Goal: Information Seeking & Learning: Compare options

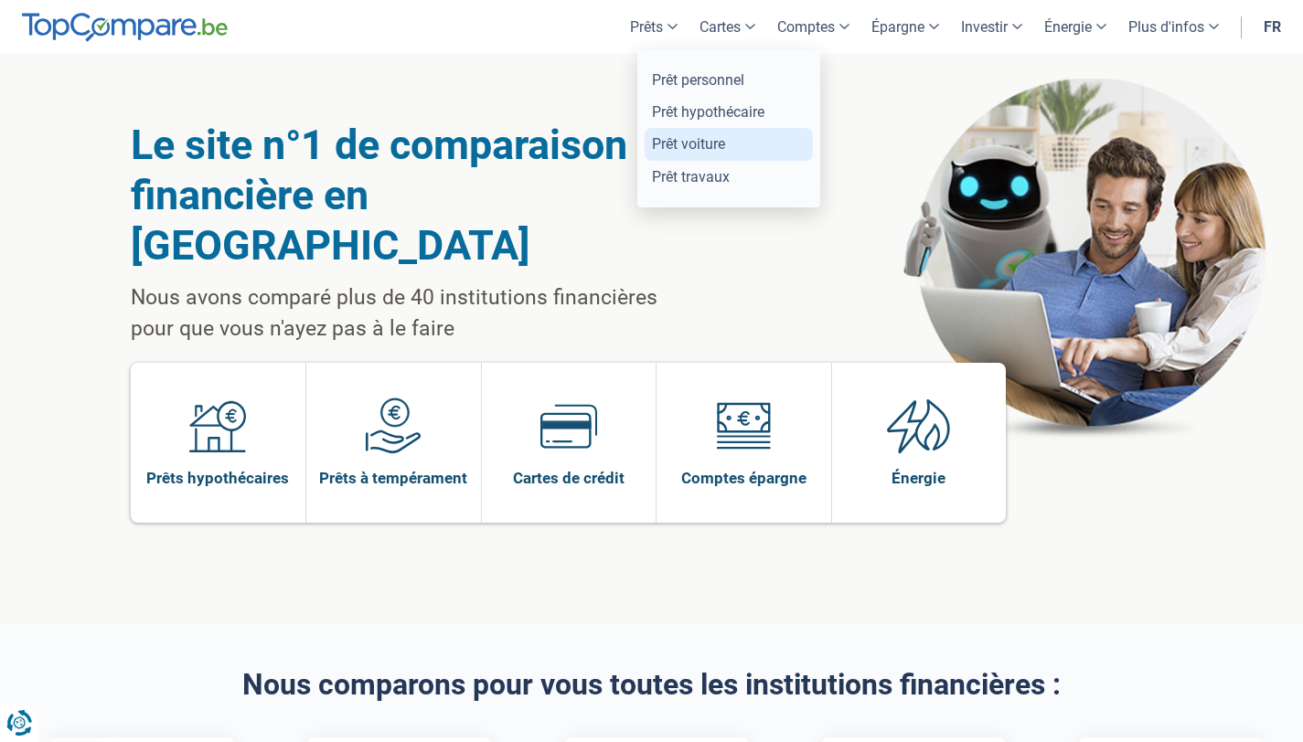
click at [680, 153] on link "Prêt voiture" at bounding box center [728, 144] width 168 height 32
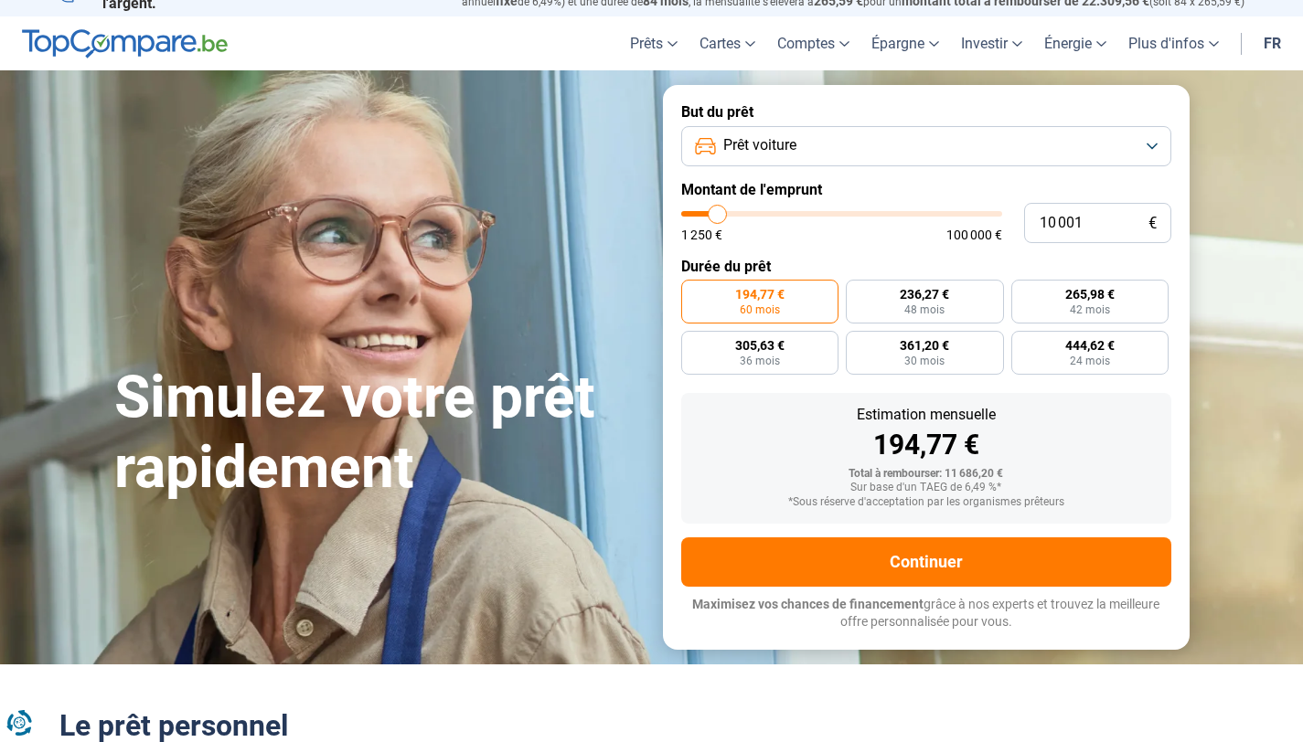
scroll to position [28, 0]
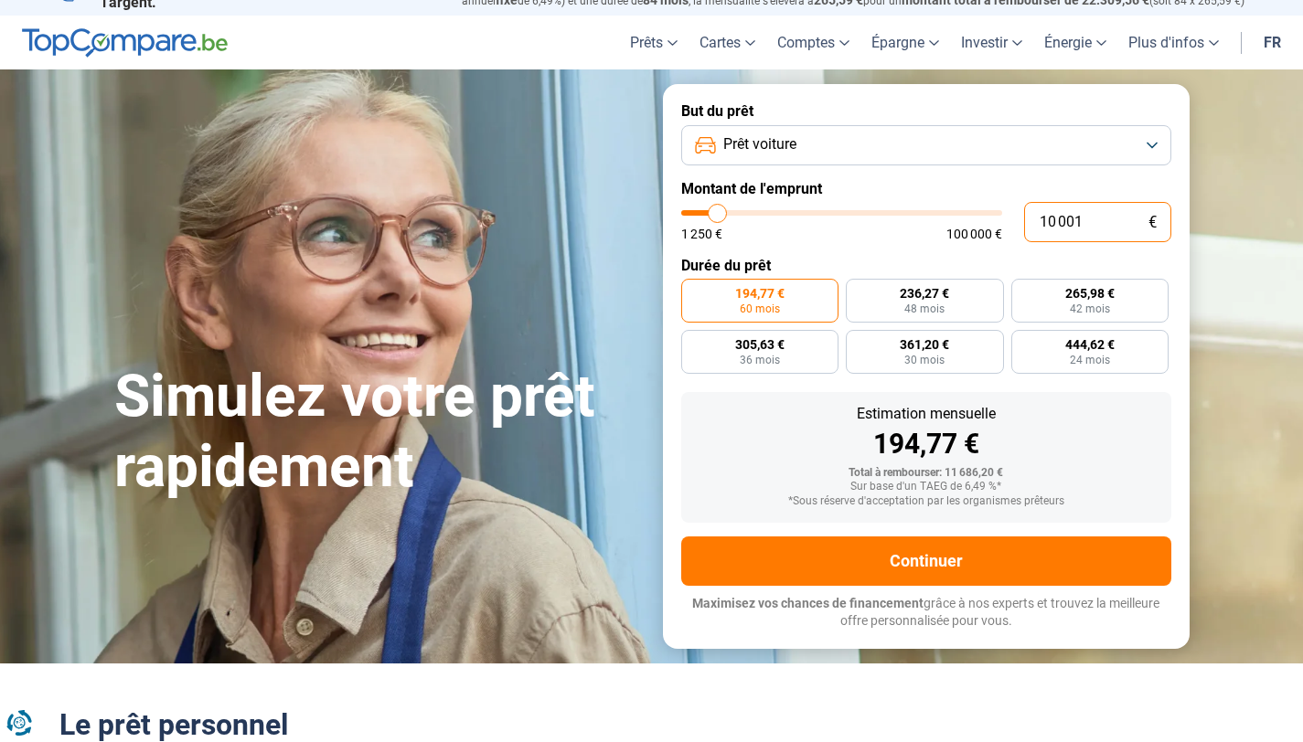
drag, startPoint x: 1099, startPoint y: 221, endPoint x: 1037, endPoint y: 220, distance: 61.3
click at [1037, 220] on input "10 001" at bounding box center [1097, 222] width 147 height 40
type input "1"
type input "1250"
type input "16"
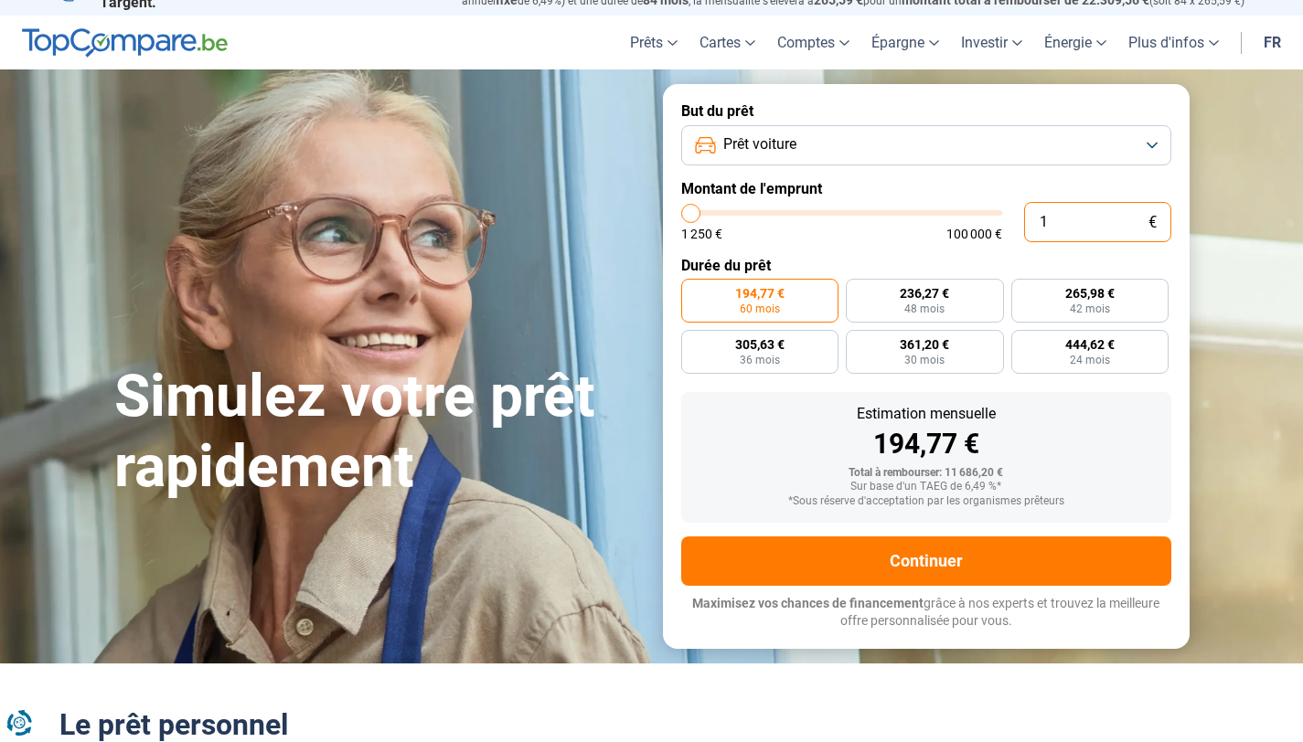
type input "1250"
type input "164"
type input "1250"
type input "1 649"
type input "1750"
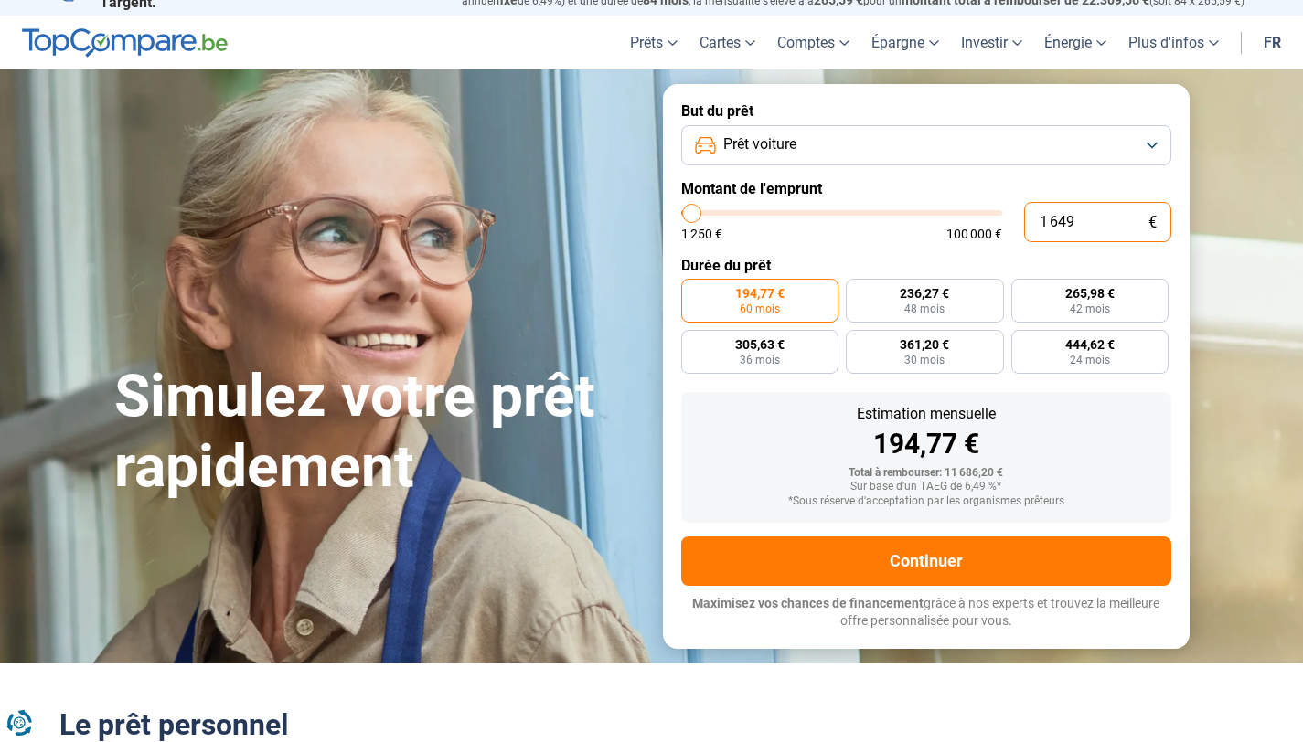
type input "16 499"
type input "16500"
type input "16 499"
type input "16500"
radio input "false"
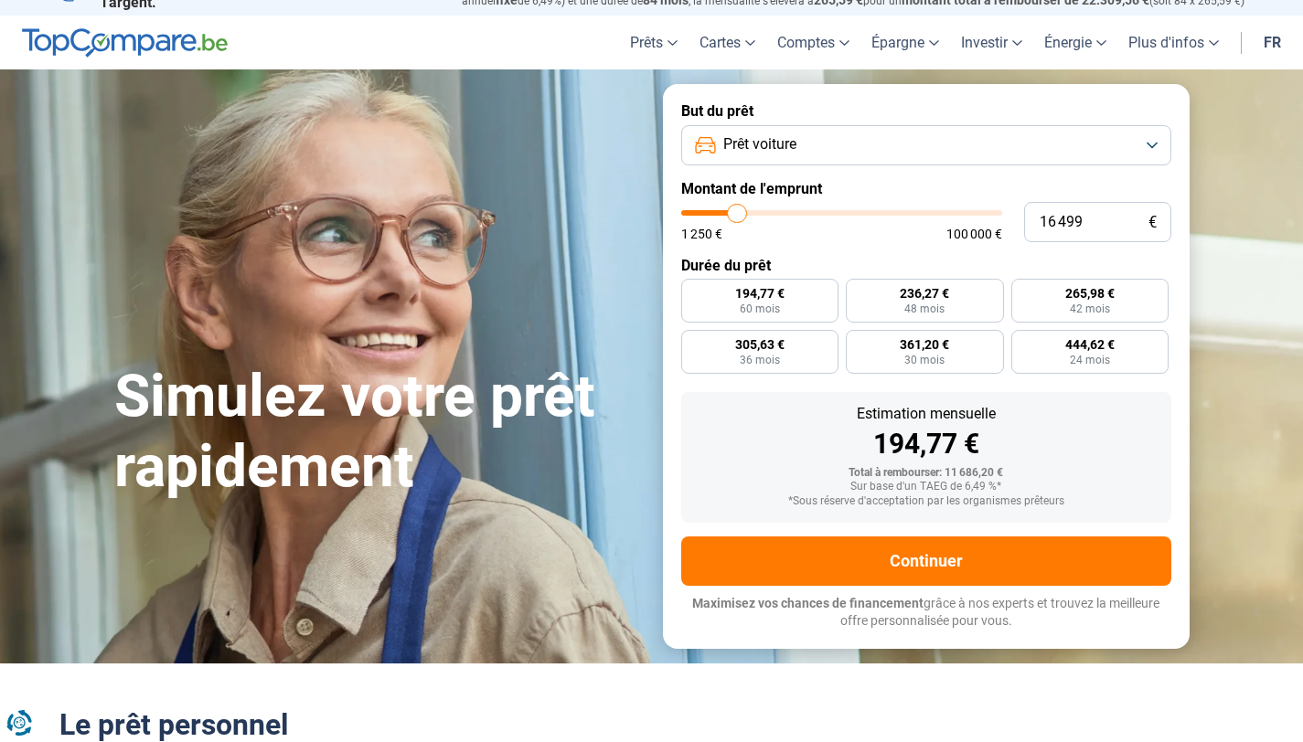
click at [1004, 267] on label "Durée du prêt" at bounding box center [926, 265] width 490 height 17
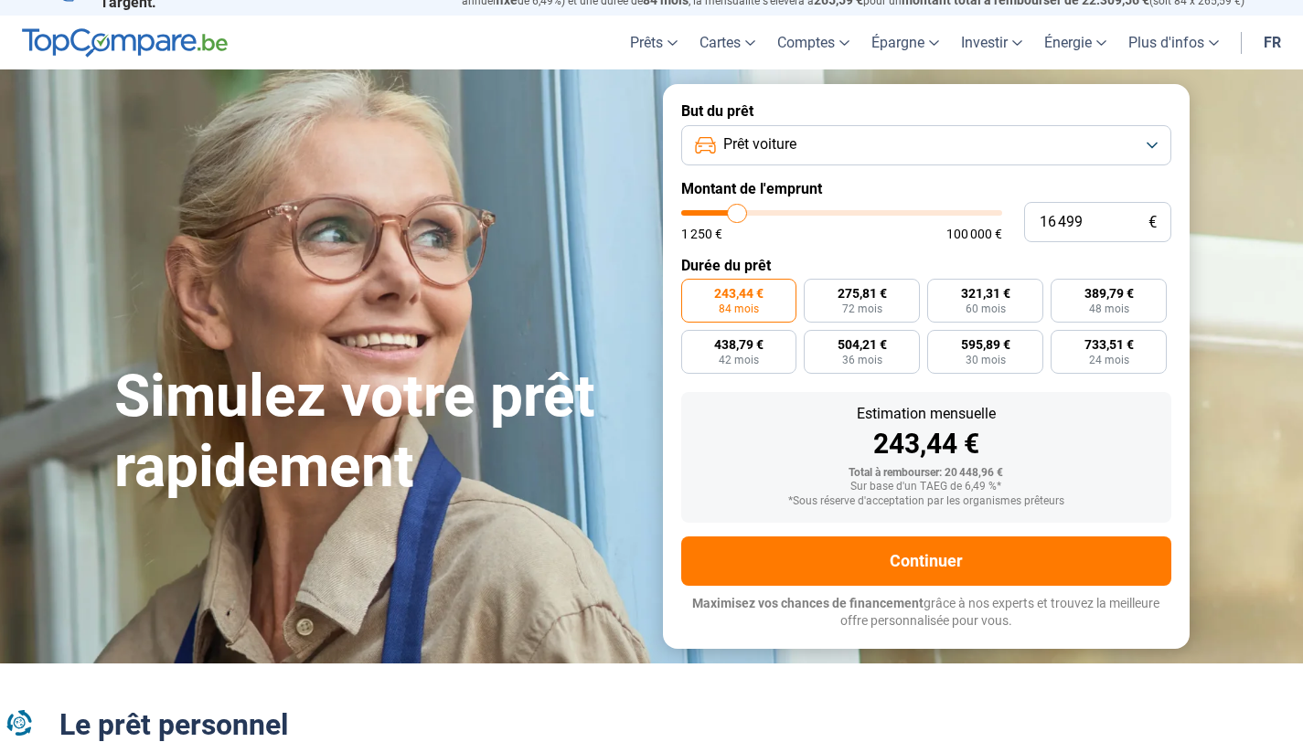
scroll to position [0, 0]
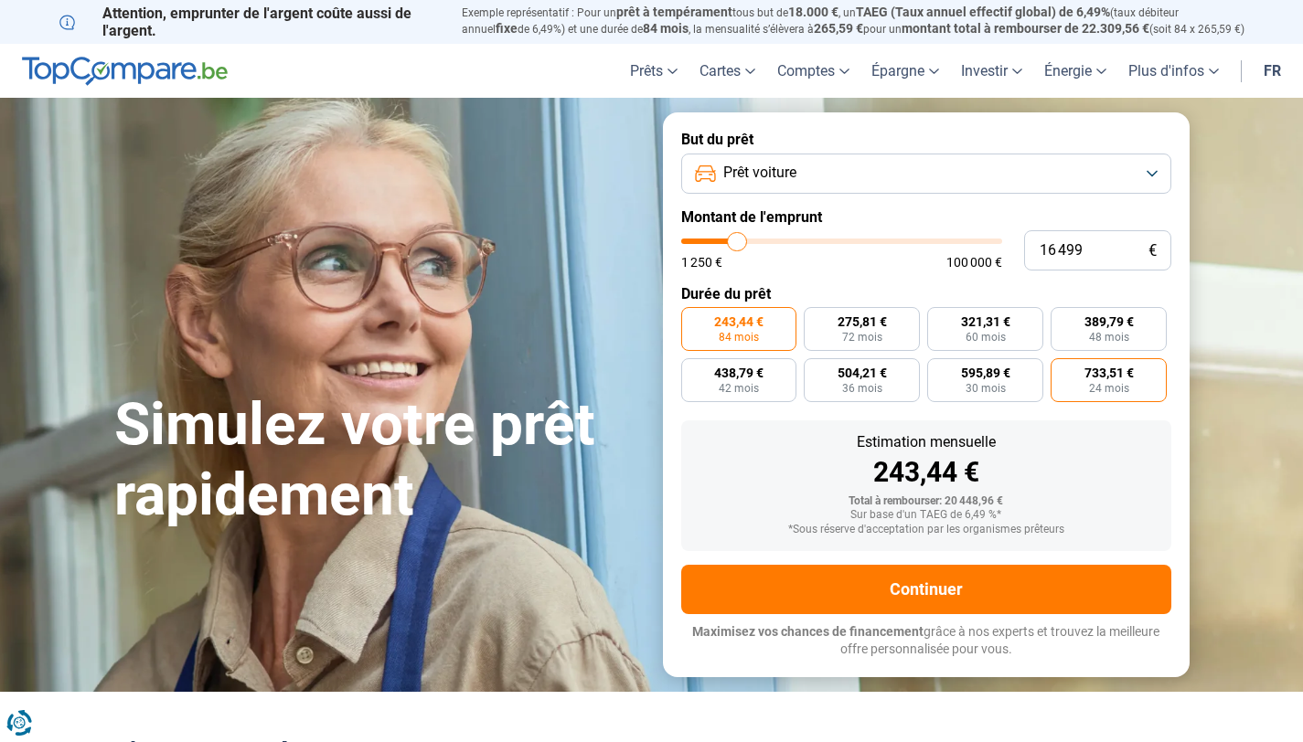
click at [1099, 374] on span "733,51 €" at bounding box center [1108, 373] width 49 height 13
click at [1062, 370] on input "733,51 € 24 mois" at bounding box center [1056, 364] width 12 height 12
radio input "true"
click at [733, 388] on span "42 mois" at bounding box center [738, 388] width 40 height 11
click at [693, 370] on input "438,79 € 42 mois" at bounding box center [687, 364] width 12 height 12
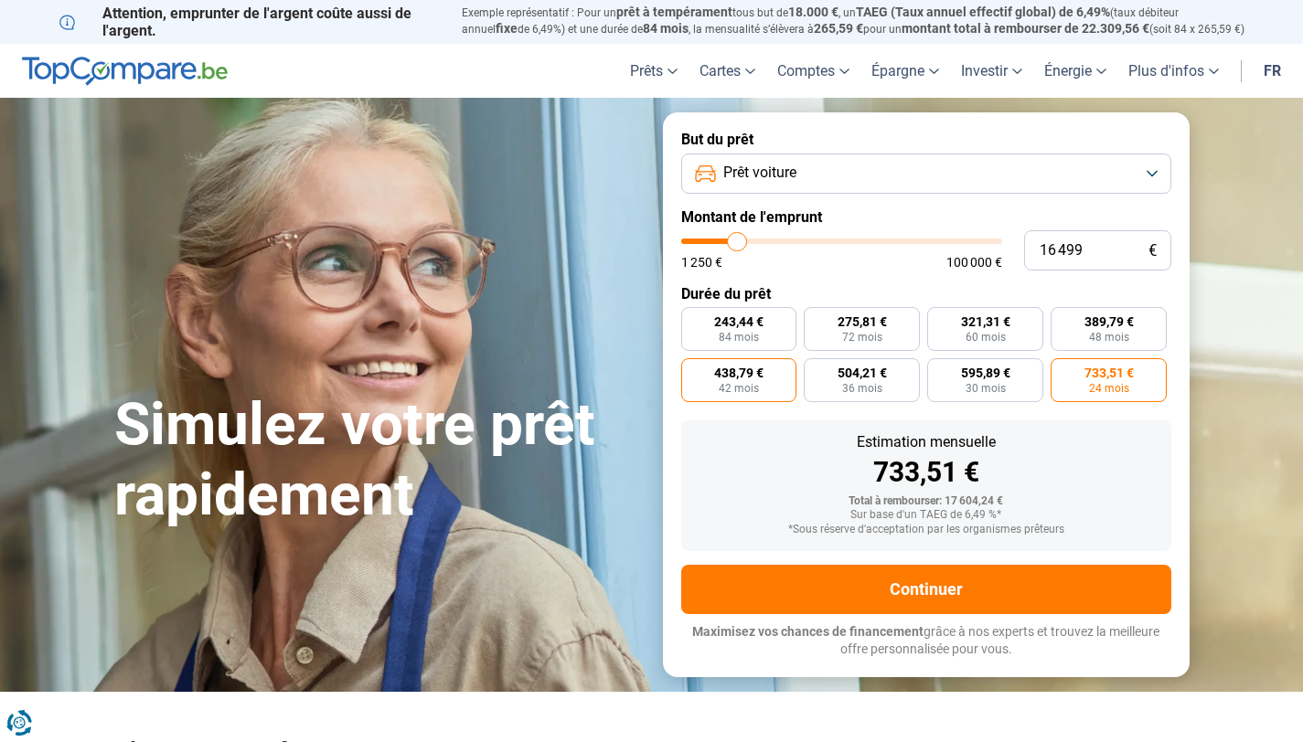
radio input "true"
click at [1082, 333] on label "389,79 € 48 mois" at bounding box center [1108, 329] width 116 height 44
click at [1062, 319] on input "389,79 € 48 mois" at bounding box center [1056, 313] width 12 height 12
radio input "true"
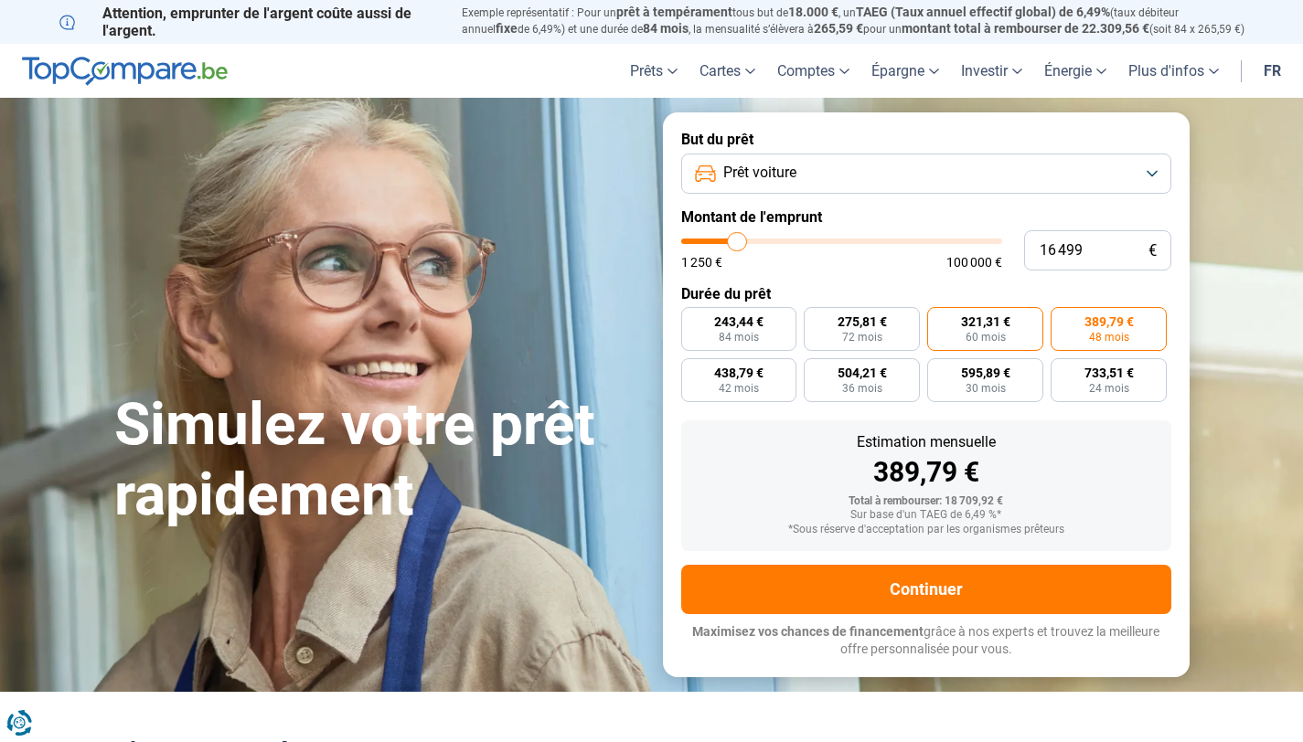
click at [681, 358] on input "438,79 € 42 mois" at bounding box center [687, 364] width 12 height 12
radio input "true"
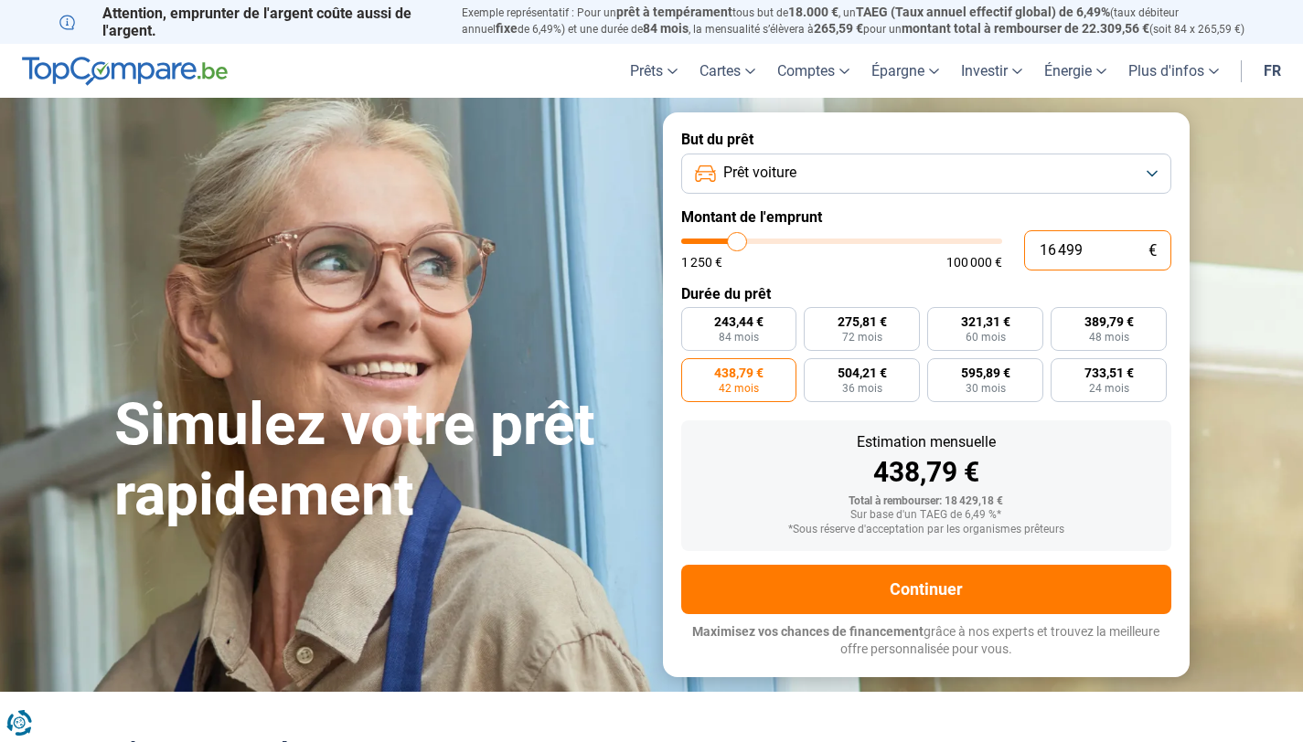
click at [1052, 243] on input "16 499" at bounding box center [1097, 250] width 147 height 40
type input "1 499"
type input "1500"
type input "14 499"
type input "14500"
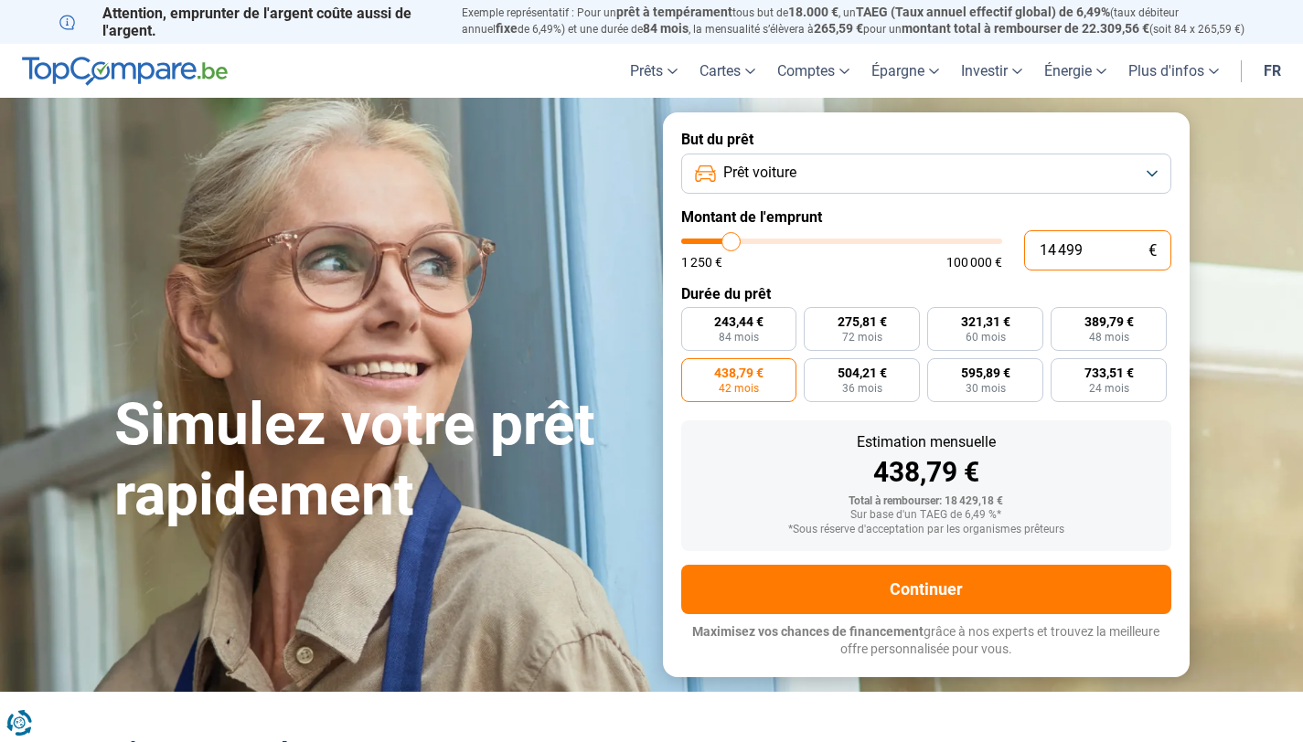
type input "14 499"
type input "14500"
radio input "true"
click at [919, 280] on form "But du prêt Prêt voiture Montant de l'emprunt 14 499 € 1 250 € 100 000 € Durée …" at bounding box center [926, 394] width 527 height 564
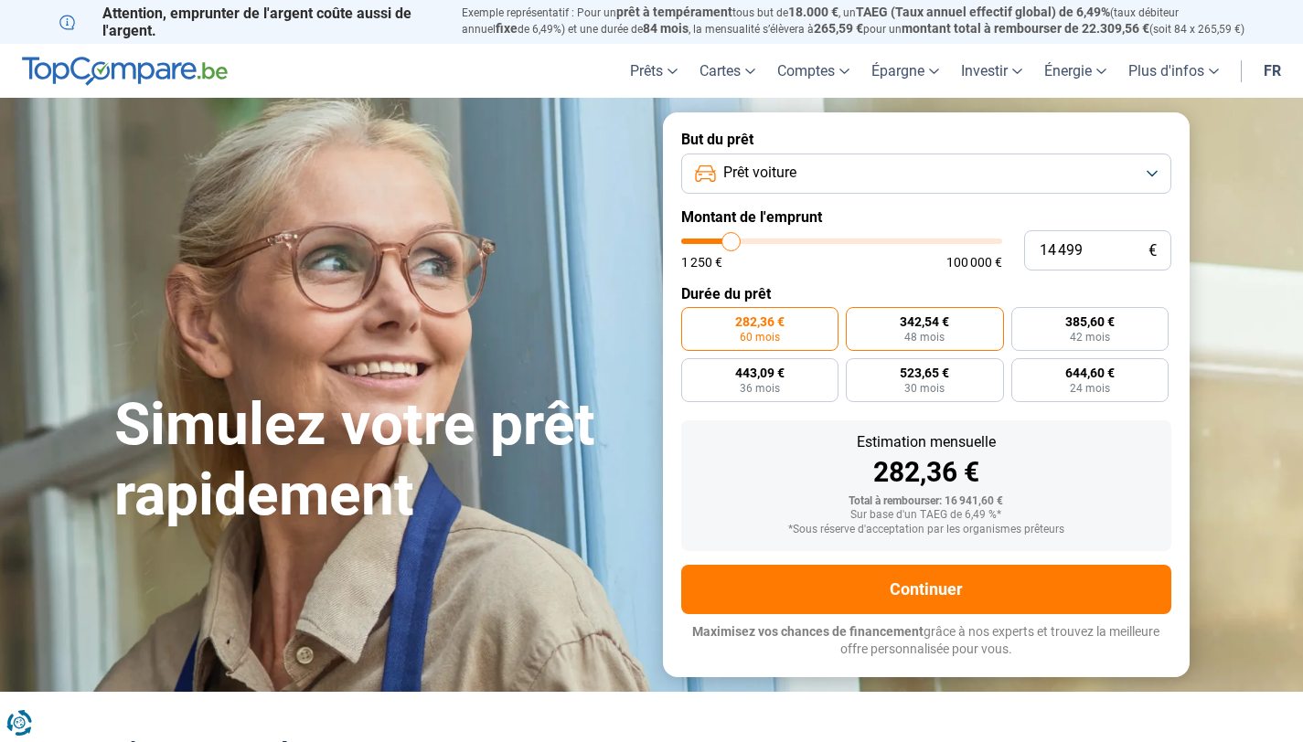
click at [936, 336] on span "48 mois" at bounding box center [924, 337] width 40 height 11
click at [857, 319] on input "342,54 € 48 mois" at bounding box center [852, 313] width 12 height 12
radio input "true"
click at [795, 318] on label "282,36 € 60 mois" at bounding box center [760, 329] width 158 height 44
click at [693, 318] on input "282,36 € 60 mois" at bounding box center [687, 313] width 12 height 12
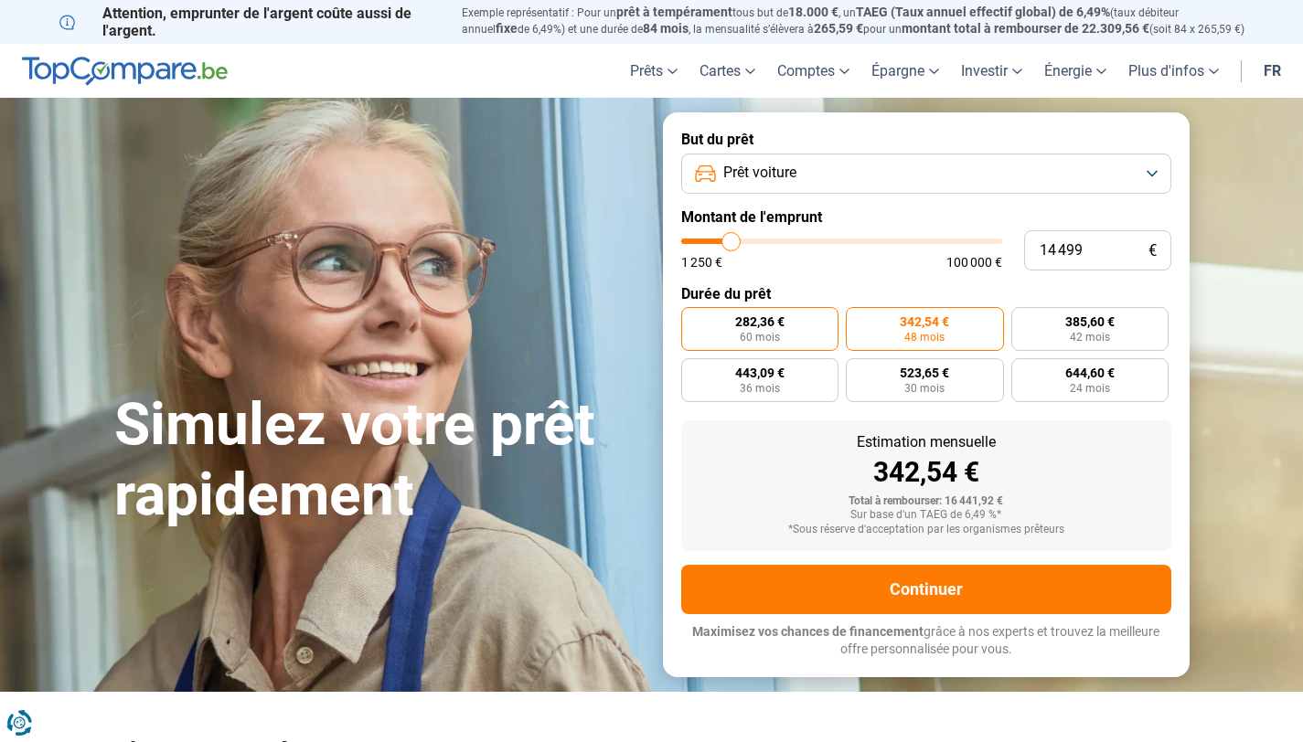
radio input "true"
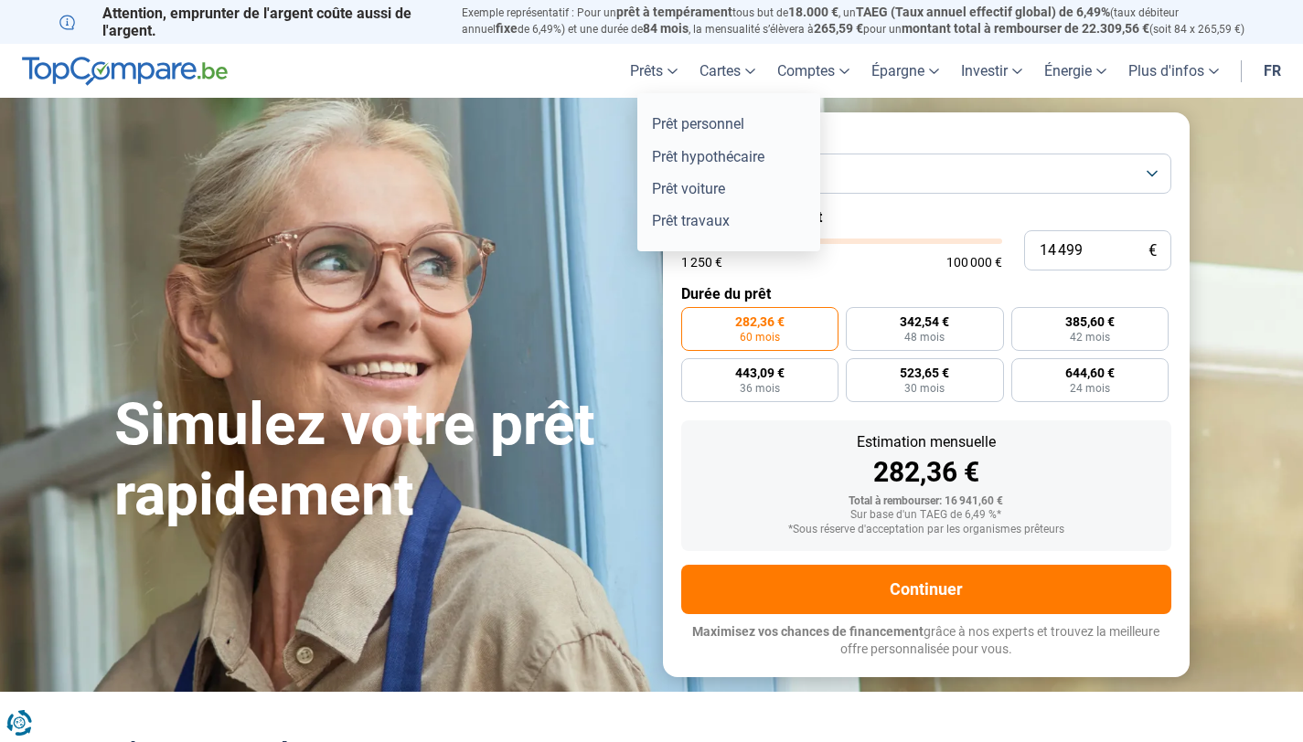
click at [649, 67] on link "Prêts" at bounding box center [653, 71] width 69 height 54
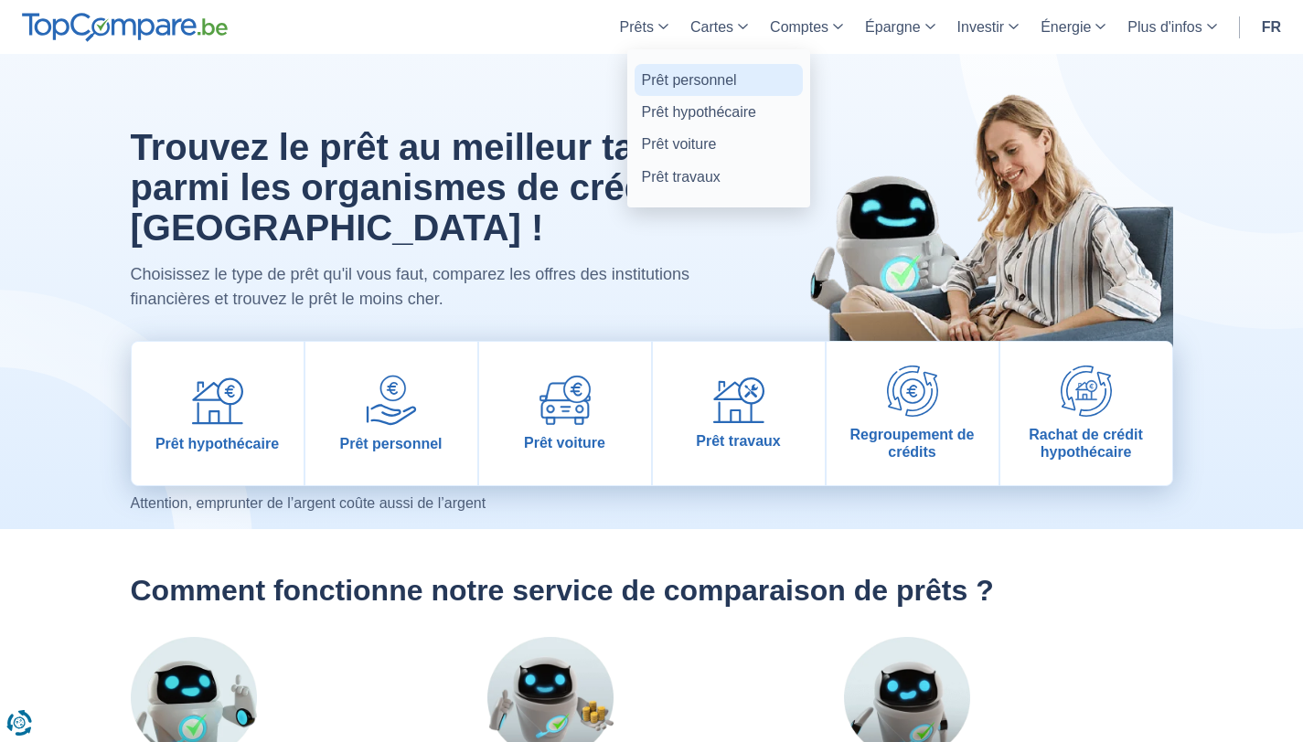
click at [679, 92] on link "Prêt personnel" at bounding box center [718, 80] width 168 height 32
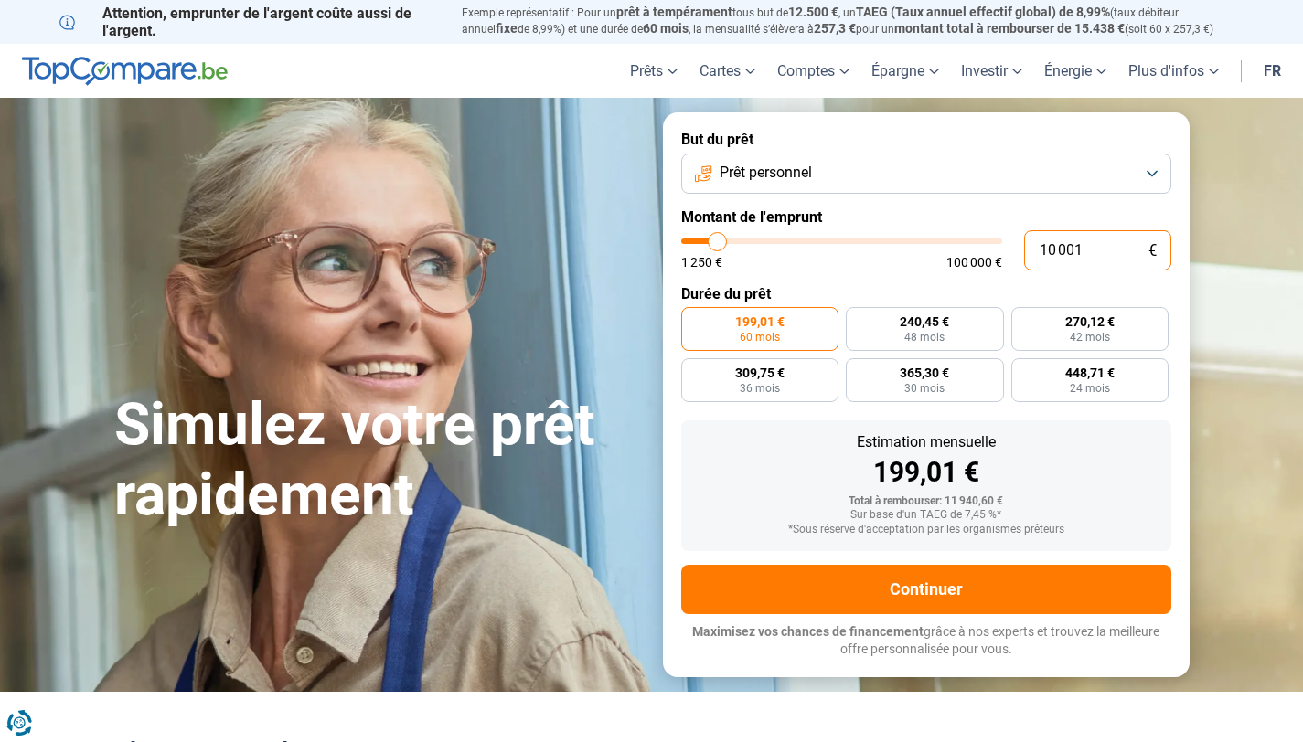
drag, startPoint x: 1094, startPoint y: 250, endPoint x: 1027, endPoint y: 248, distance: 67.7
click at [1027, 248] on input "10 001" at bounding box center [1097, 250] width 147 height 40
type input "1"
type input "1250"
type input "14"
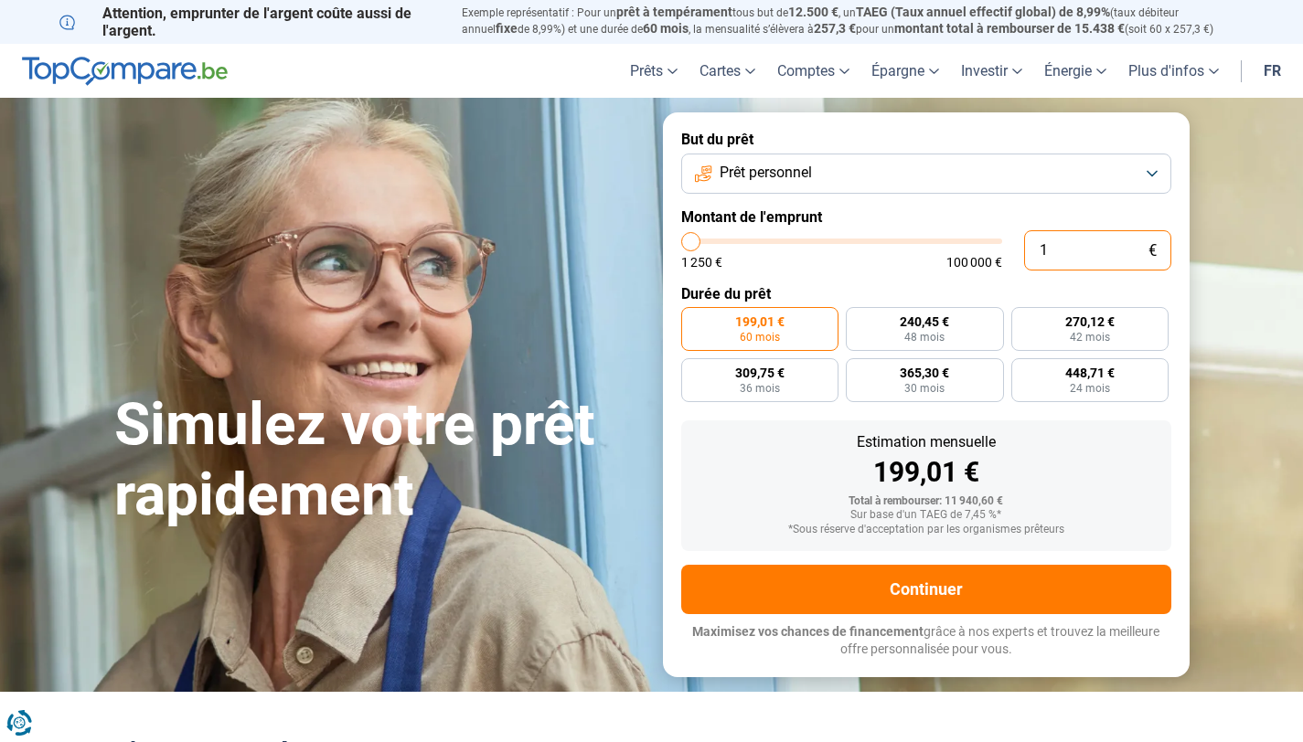
type input "1250"
type input "144"
type input "1250"
type input "1 449"
type input "1500"
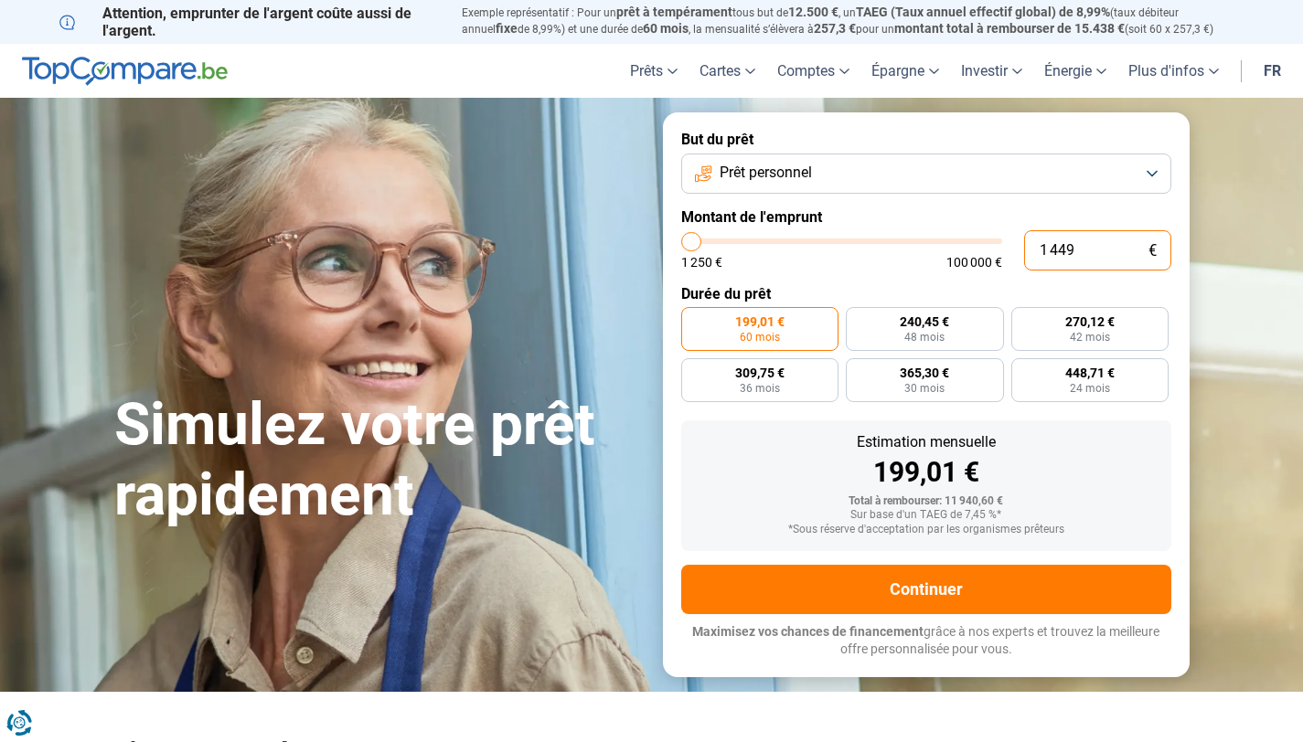
type input "14 499"
type input "14500"
type input "14 499"
type input "14500"
click at [841, 271] on form "But du prêt Prêt personnel Montant de l'emprunt 14 499 € 1 250 € 100 000 € Duré…" at bounding box center [926, 394] width 527 height 564
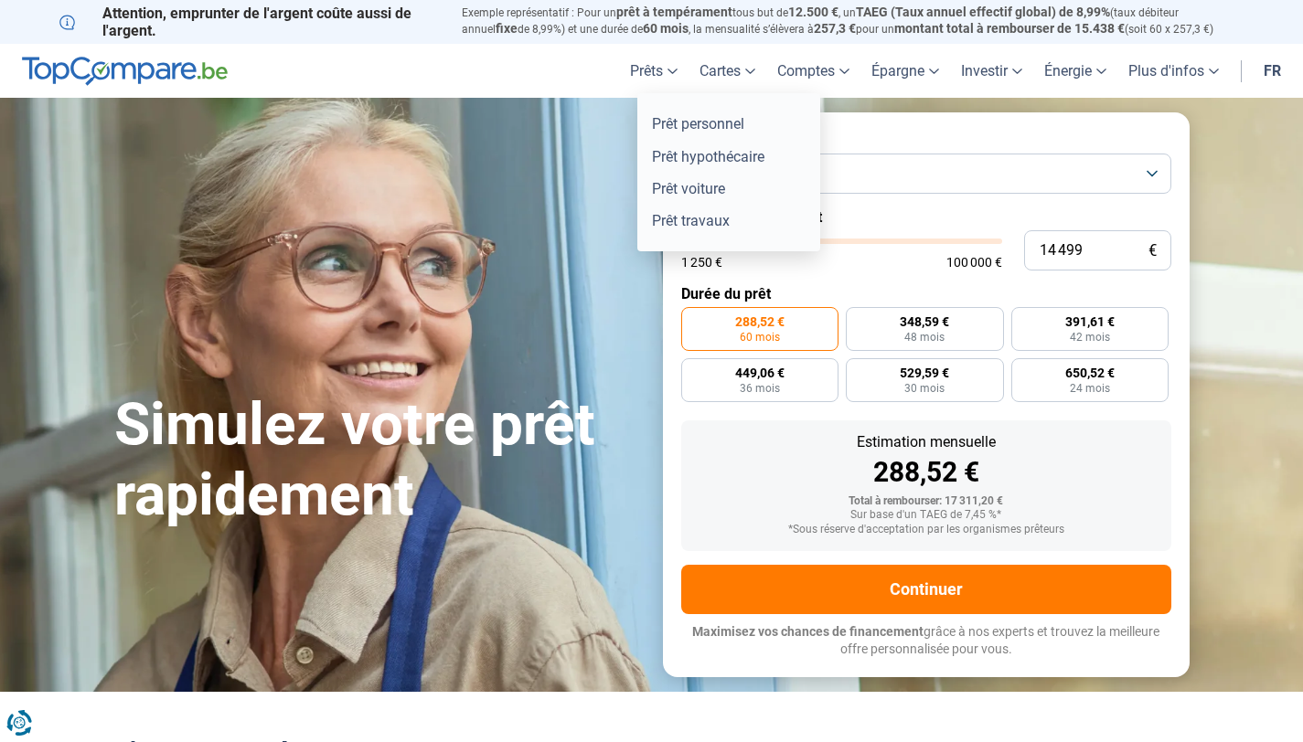
click at [652, 82] on link "Prêts" at bounding box center [653, 71] width 69 height 54
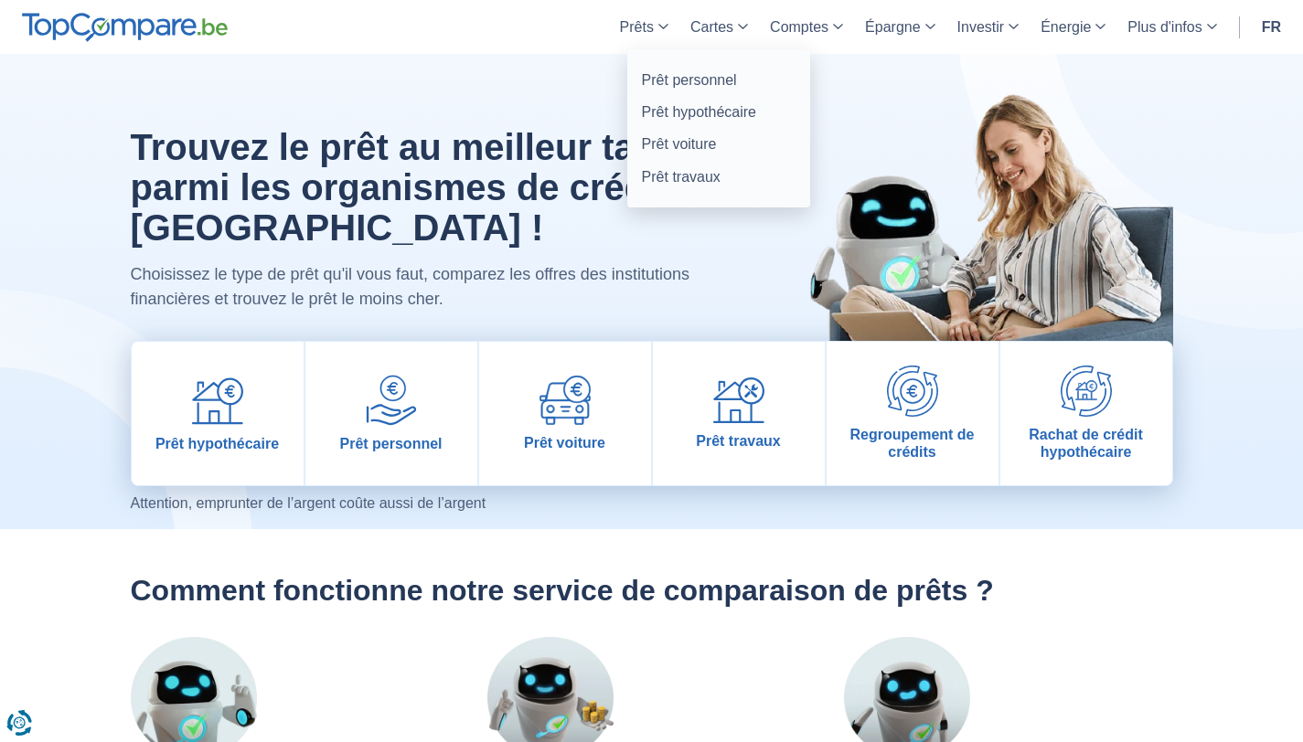
click at [644, 37] on link "Prêts" at bounding box center [644, 27] width 70 height 54
click at [682, 140] on link "Prêt voiture" at bounding box center [718, 144] width 168 height 32
